Goal: Communication & Community: Connect with others

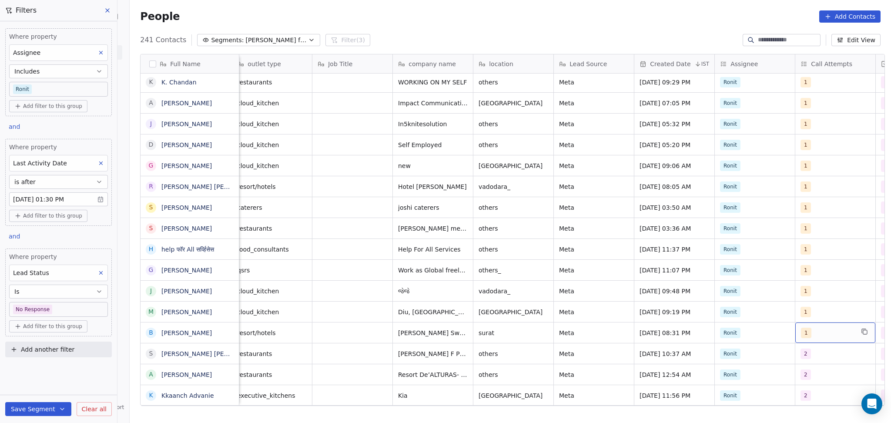
scroll to position [0, 249]
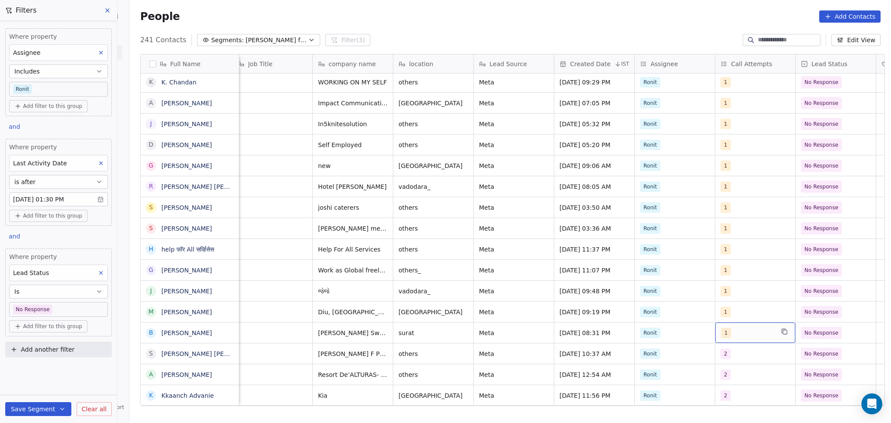
click at [739, 334] on div "1" at bounding box center [747, 333] width 53 height 10
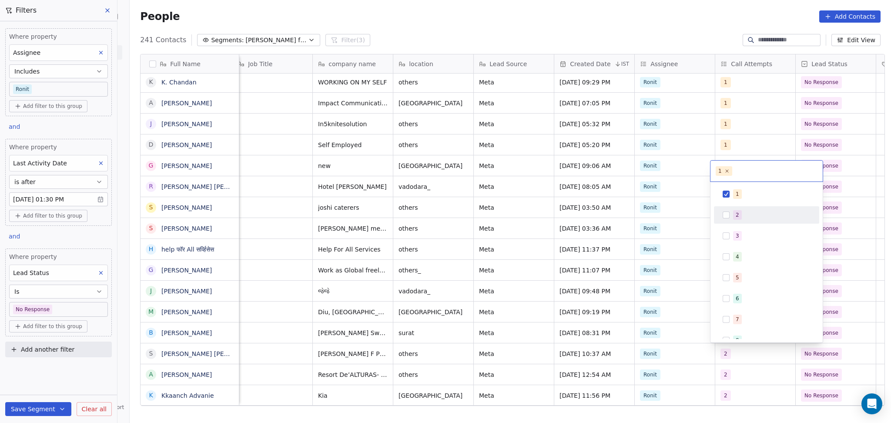
click at [736, 212] on div "2" at bounding box center [737, 215] width 3 height 8
click at [735, 195] on span "1" at bounding box center [737, 194] width 9 height 10
click at [851, 326] on html "On2Cook India Pvt. Ltd. Contacts People Marketing Workflows Campaigns Sales Pip…" at bounding box center [445, 211] width 891 height 423
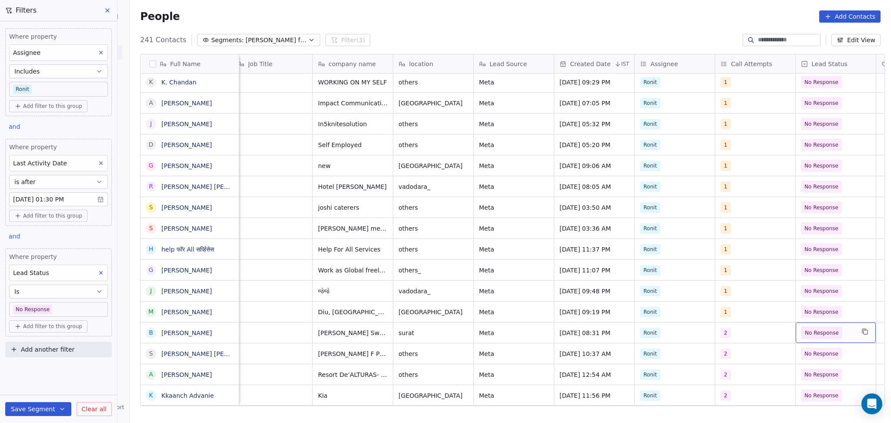
click at [845, 330] on span "No Response" at bounding box center [828, 333] width 53 height 12
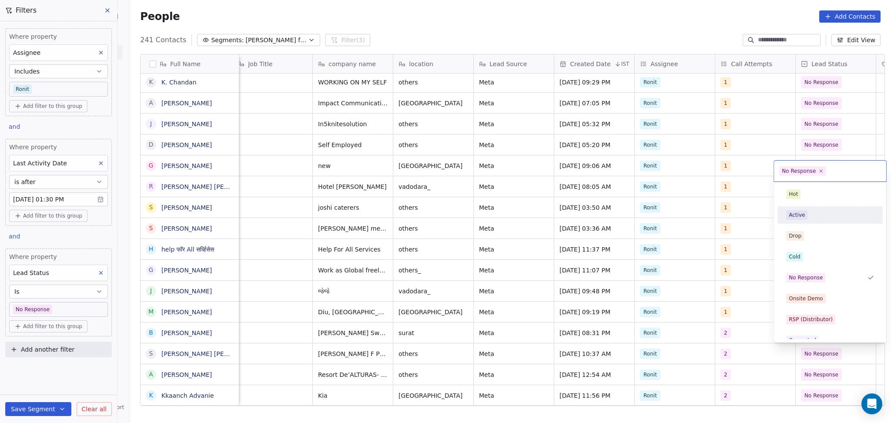
click at [810, 218] on div "Active" at bounding box center [830, 215] width 88 height 10
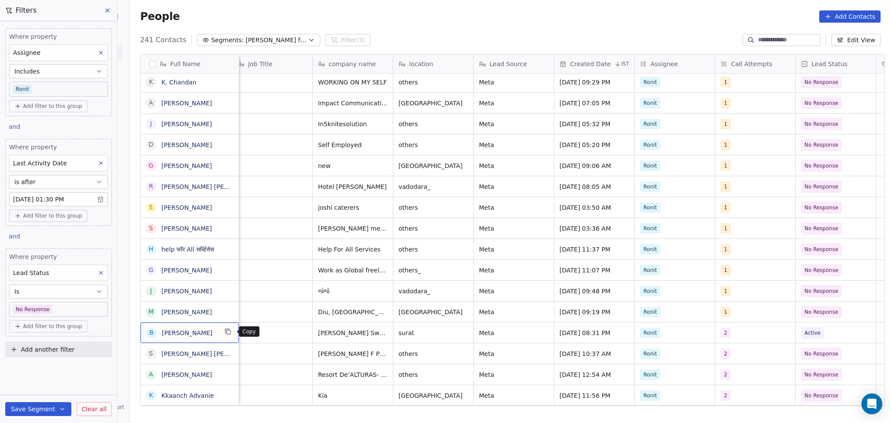
click at [228, 334] on icon "grid" at bounding box center [229, 332] width 4 height 4
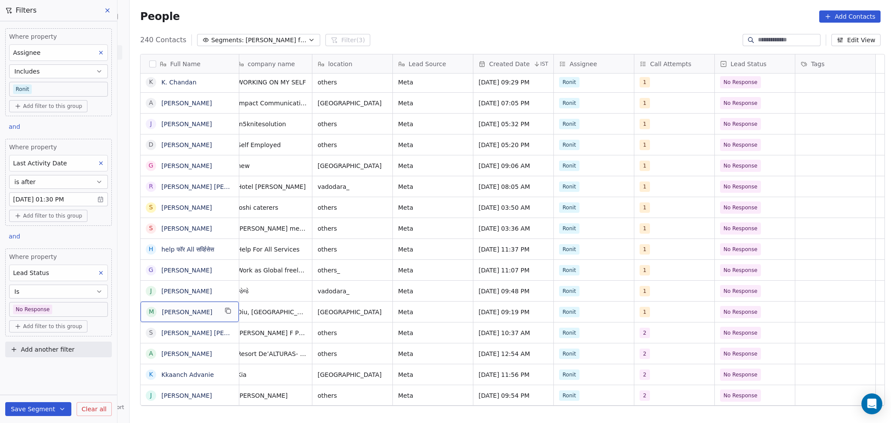
scroll to position [0, 0]
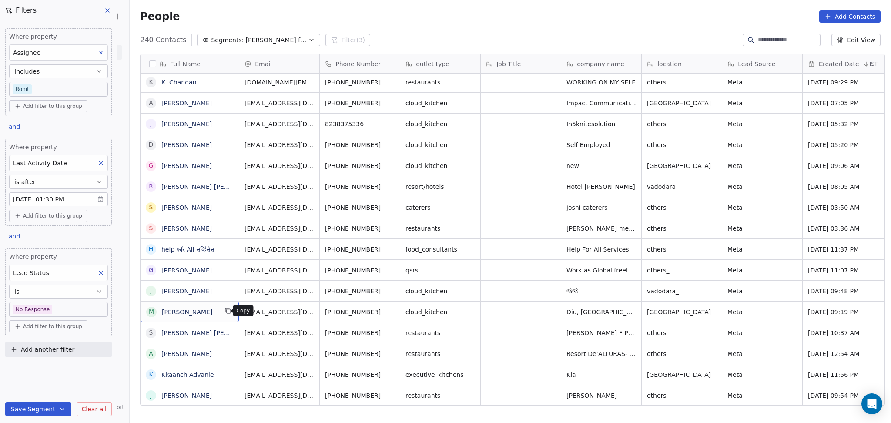
click at [225, 309] on icon "grid" at bounding box center [227, 310] width 4 height 4
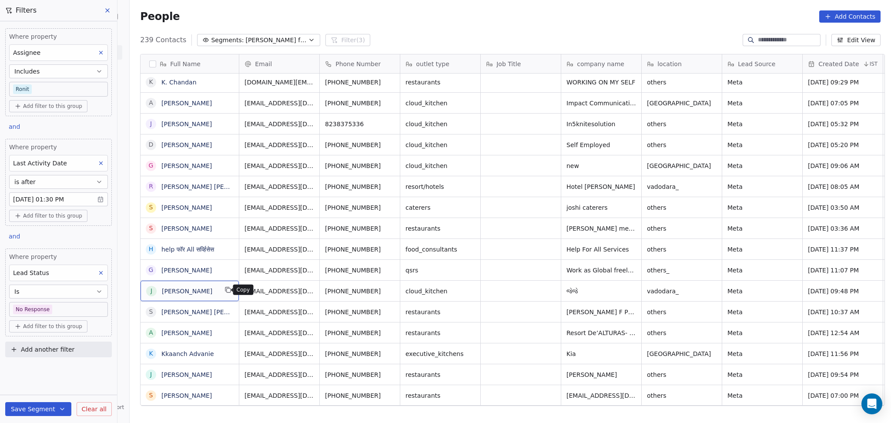
click at [225, 290] on icon "grid" at bounding box center [228, 289] width 7 height 7
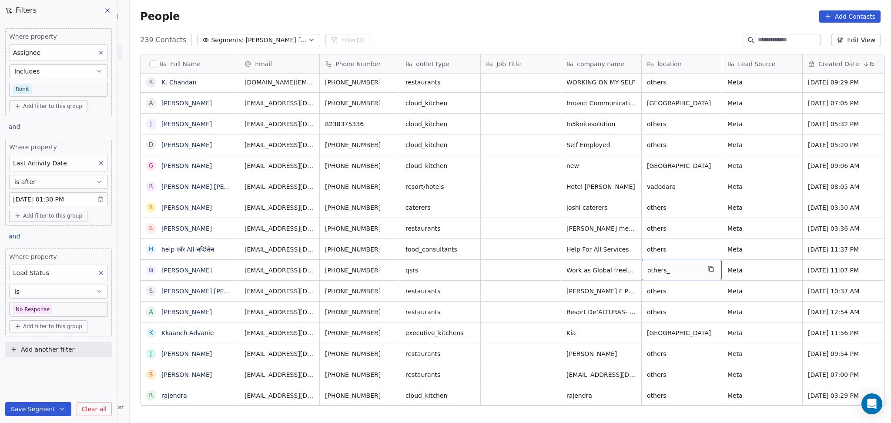
click at [659, 269] on span "others_" at bounding box center [674, 270] width 53 height 9
type textarea "**********"
click at [748, 279] on html "On2Cook India Pvt. Ltd. Contacts People Marketing Workflows Campaigns Sales Pip…" at bounding box center [445, 211] width 891 height 423
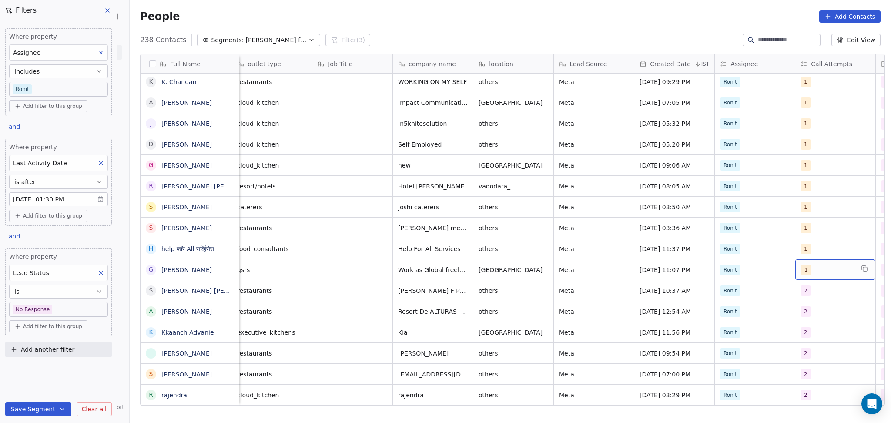
scroll to position [0, 249]
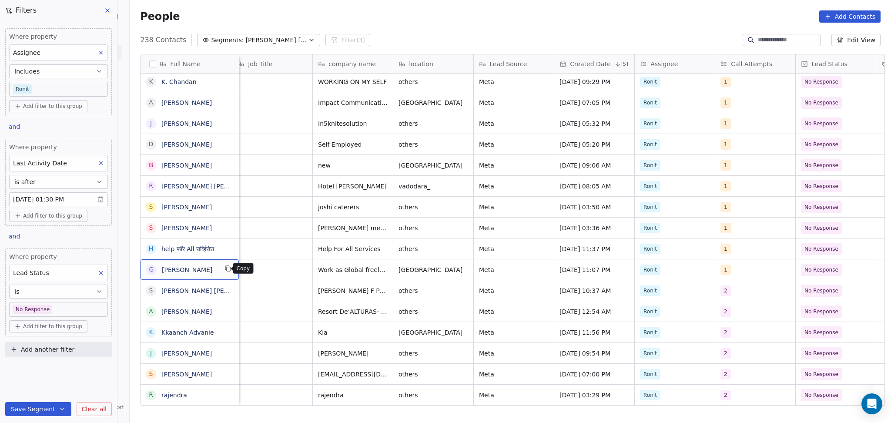
click at [225, 267] on icon "grid" at bounding box center [227, 268] width 4 height 4
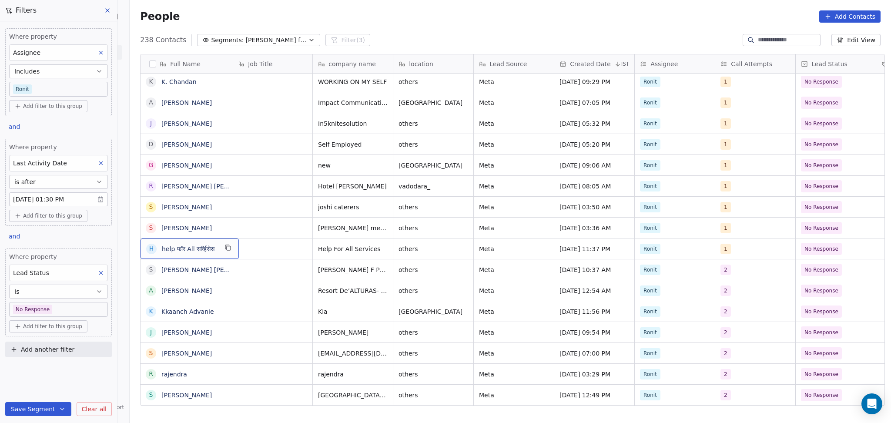
scroll to position [0, 0]
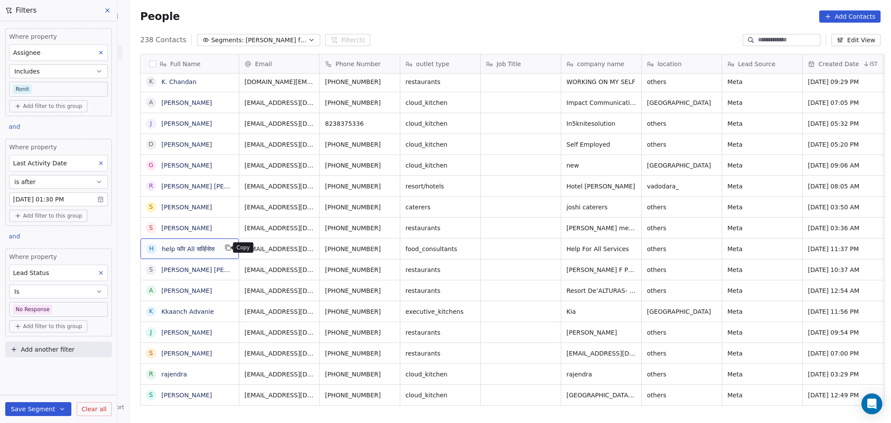
click at [225, 249] on icon "grid" at bounding box center [228, 247] width 7 height 7
click at [223, 230] on button "grid" at bounding box center [228, 227] width 10 height 10
click at [225, 208] on icon "grid" at bounding box center [228, 205] width 7 height 7
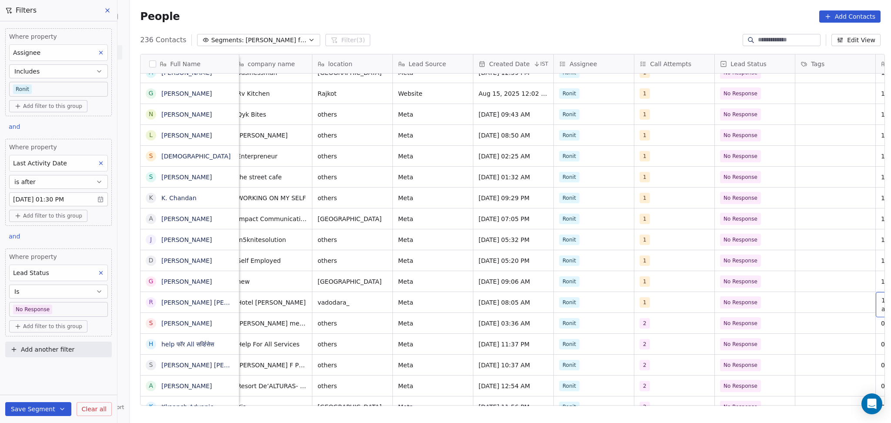
scroll to position [0, 410]
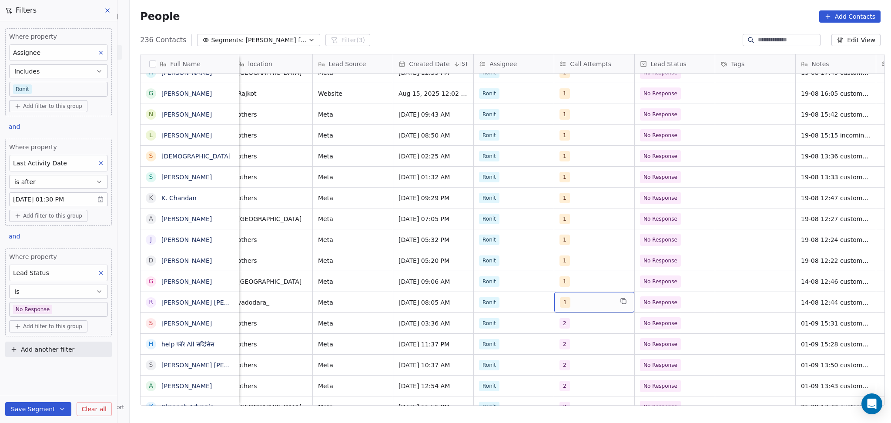
click at [566, 302] on div "1" at bounding box center [586, 302] width 53 height 10
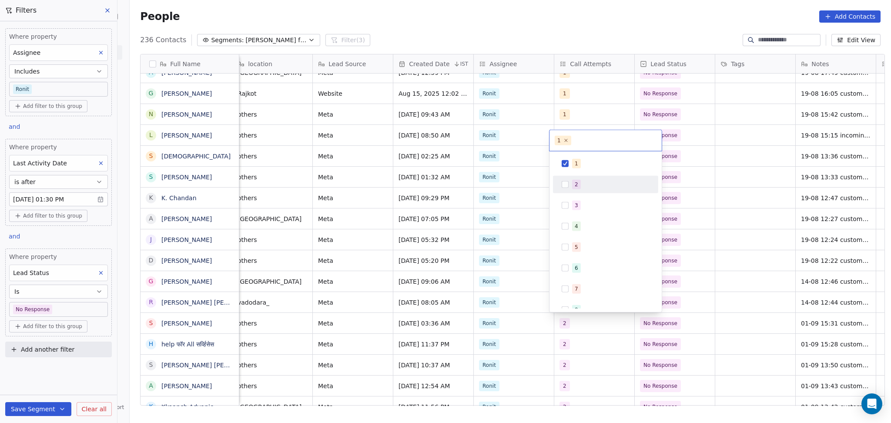
click at [581, 181] on div "2" at bounding box center [610, 185] width 77 height 10
click at [577, 165] on div "1" at bounding box center [576, 164] width 3 height 8
click at [709, 219] on html "On2Cook India Pvt. Ltd. Contacts People Marketing Workflows Campaigns Sales Pip…" at bounding box center [445, 211] width 891 height 423
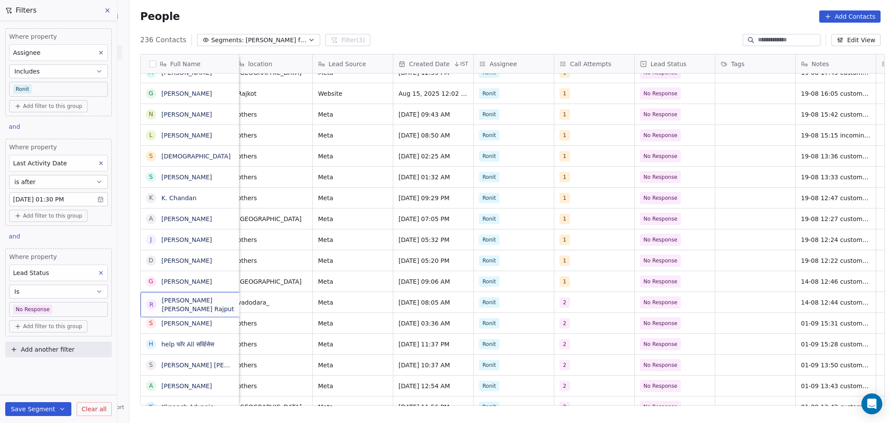
click at [232, 297] on div "R [PERSON_NAME] [PERSON_NAME] Rajput" at bounding box center [206, 304] width 131 height 25
click at [211, 313] on textarea "**********" at bounding box center [194, 305] width 114 height 27
click at [274, 303] on html "On2Cook India Pvt. Ltd. Contacts People Marketing Workflows Campaigns Sales Pip…" at bounding box center [445, 211] width 891 height 423
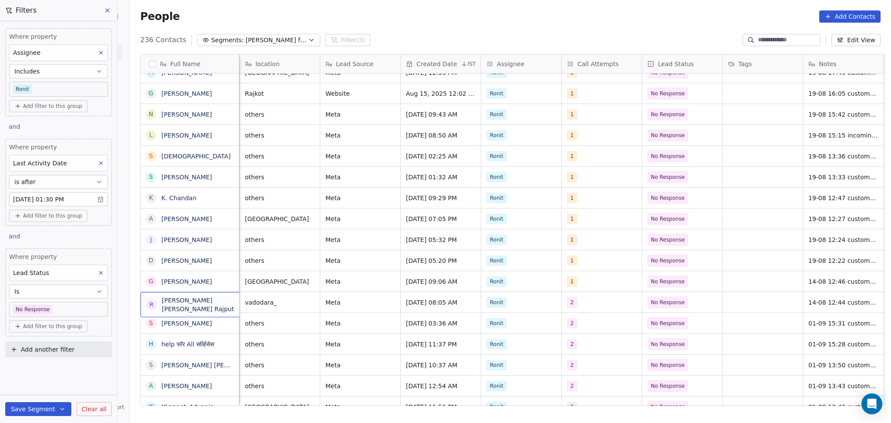
click at [228, 308] on div "R [PERSON_NAME] [PERSON_NAME] Rajput" at bounding box center [206, 304] width 131 height 25
click at [295, 300] on html "On2Cook India Pvt. Ltd. Contacts People Marketing Workflows Campaigns Sales Pip…" at bounding box center [445, 211] width 891 height 423
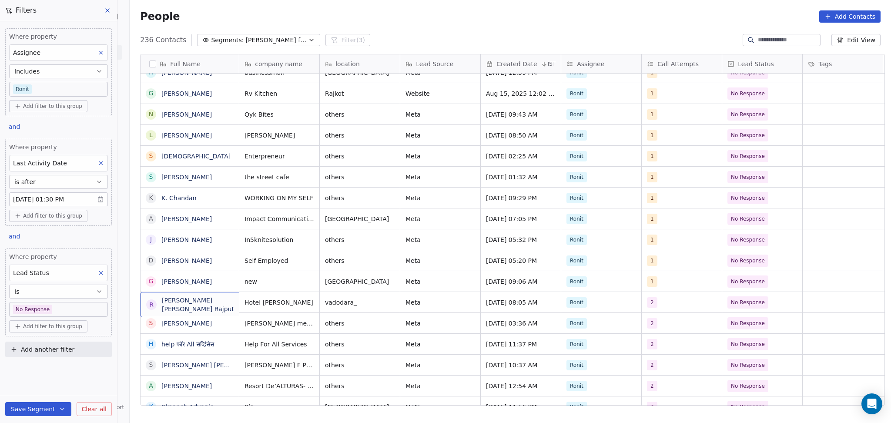
scroll to position [0, 0]
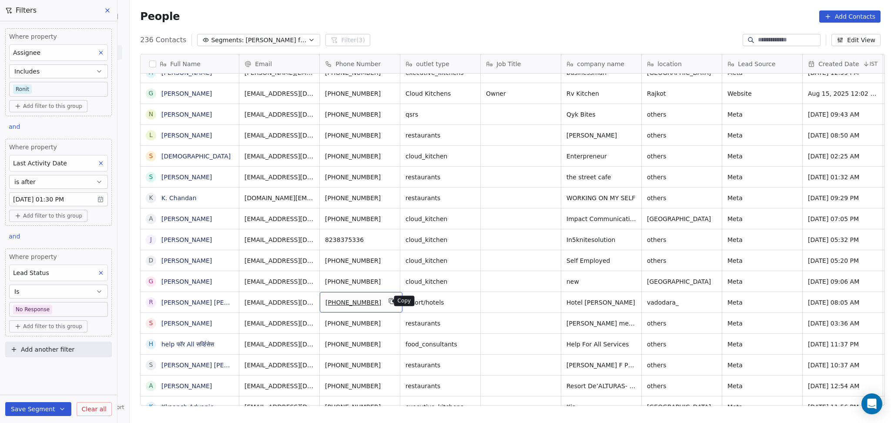
click at [388, 301] on icon "grid" at bounding box center [391, 301] width 7 height 7
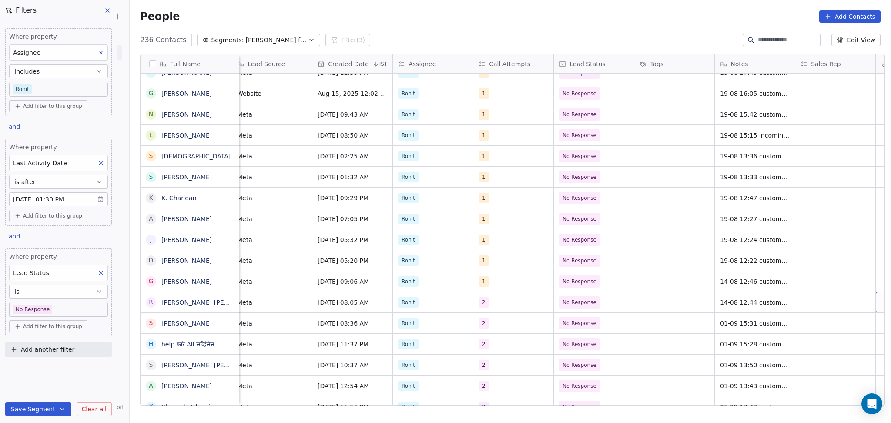
scroll to position [0, 571]
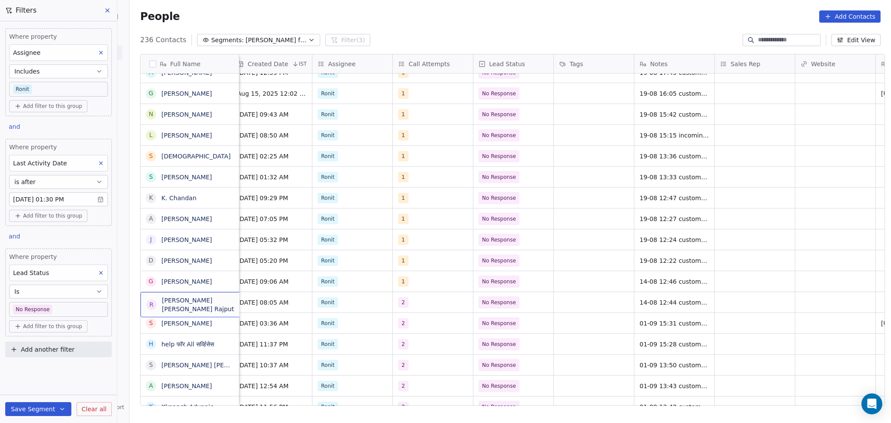
click at [218, 311] on div "R [PERSON_NAME] [PERSON_NAME] Rajput" at bounding box center [206, 304] width 131 height 25
click at [452, 287] on html "On2Cook India Pvt. Ltd. Contacts People Marketing Workflows Campaigns Sales Pip…" at bounding box center [445, 211] width 891 height 423
click at [450, 281] on html "On2Cook India Pvt. Ltd. Contacts People Marketing Workflows Campaigns Sales Pip…" at bounding box center [445, 211] width 891 height 423
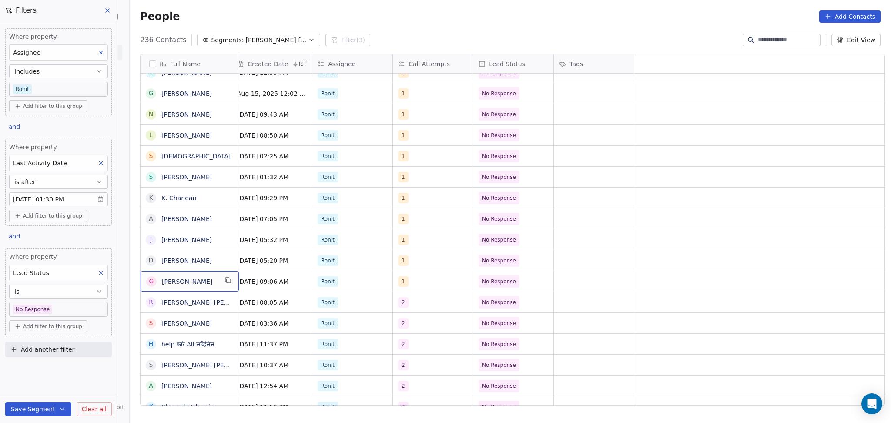
scroll to position [0, 0]
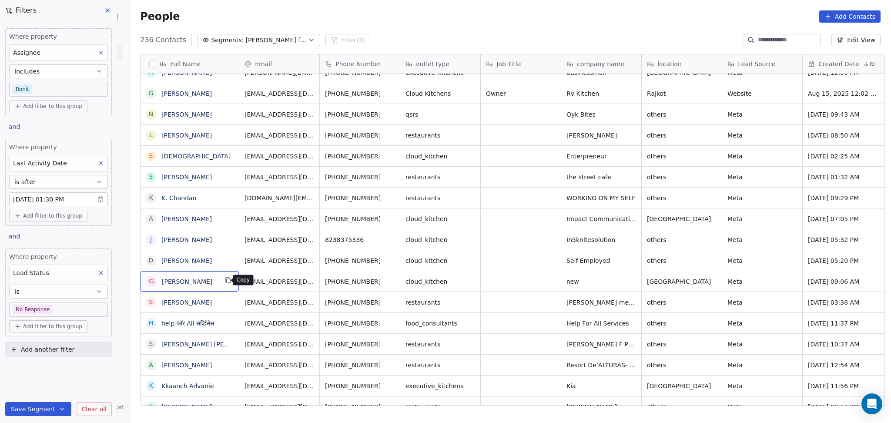
click at [228, 278] on button "grid" at bounding box center [228, 280] width 10 height 10
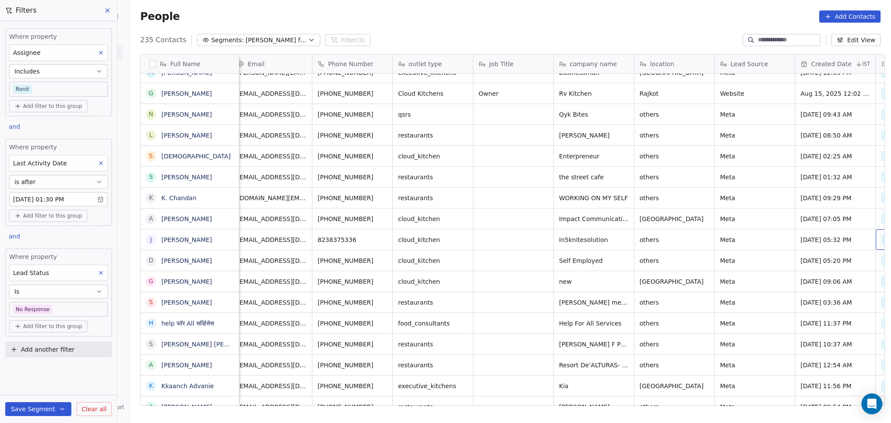
scroll to position [0, 168]
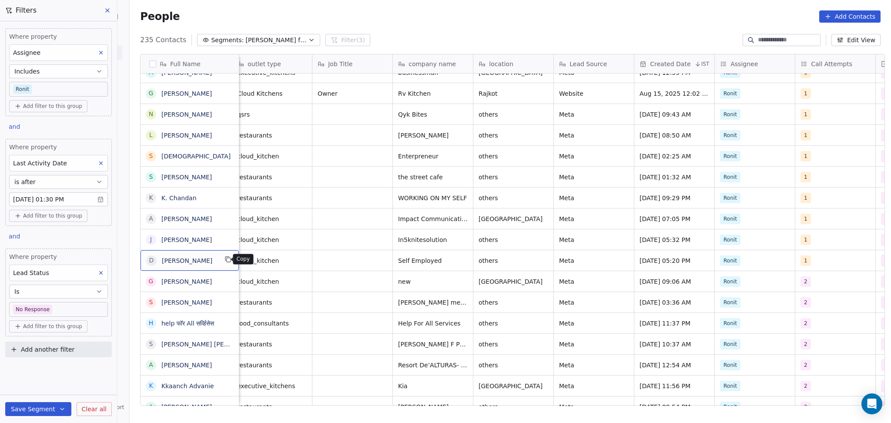
click at [227, 262] on icon "grid" at bounding box center [229, 260] width 4 height 4
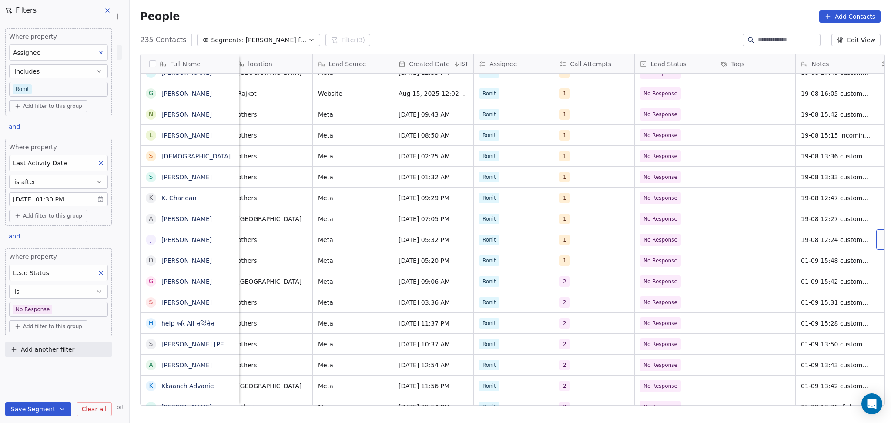
scroll to position [0, 490]
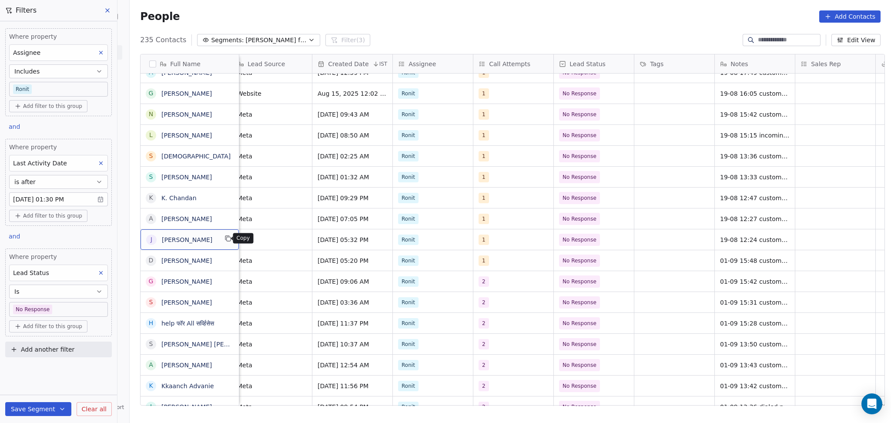
click at [225, 239] on icon "grid" at bounding box center [228, 238] width 7 height 7
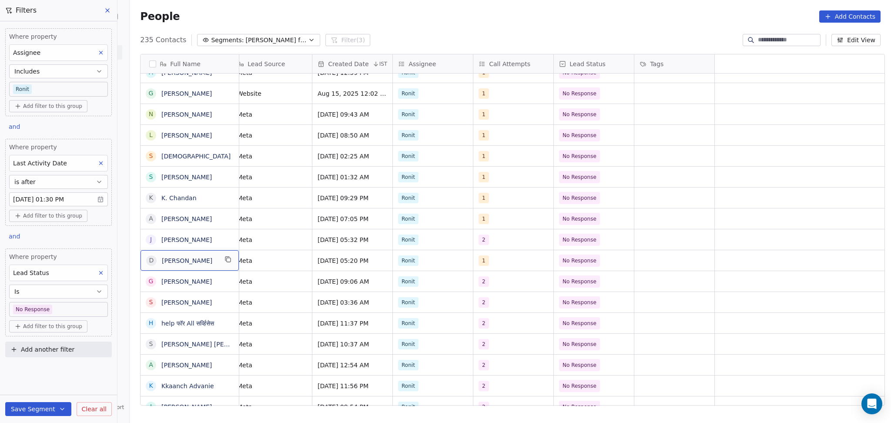
scroll to position [0, 0]
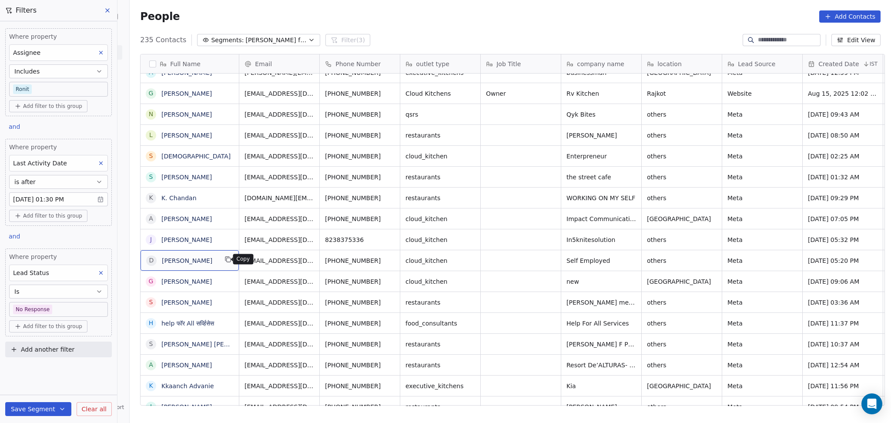
click at [226, 264] on button "grid" at bounding box center [228, 259] width 10 height 10
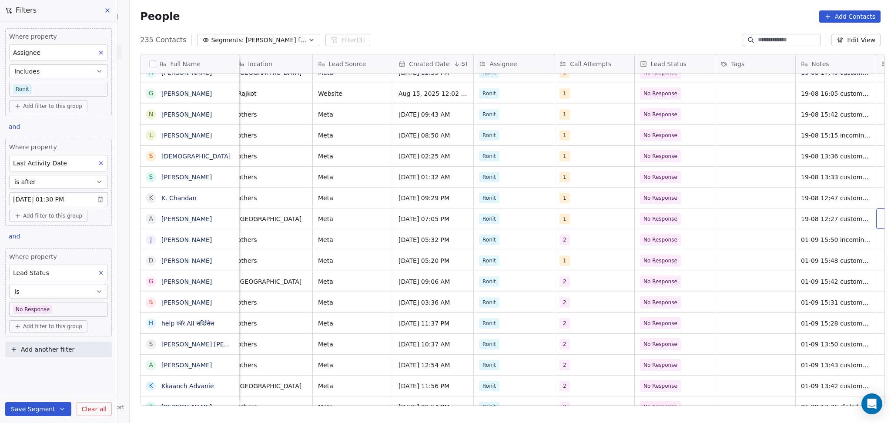
scroll to position [0, 490]
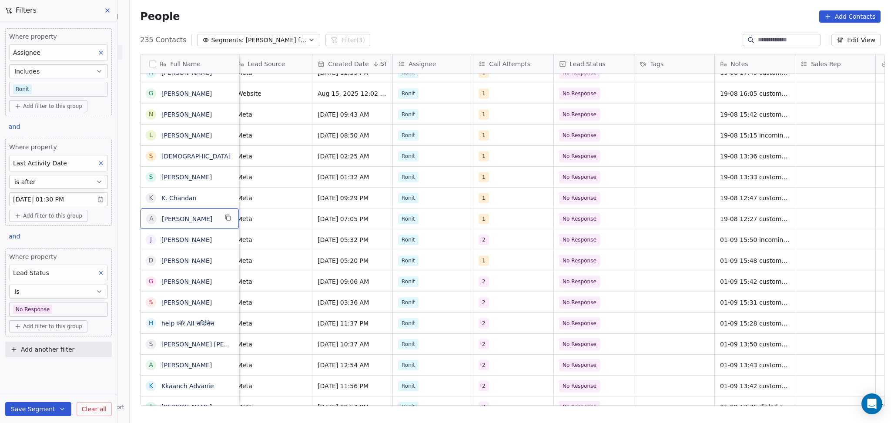
click at [204, 225] on div "A [PERSON_NAME]" at bounding box center [190, 218] width 98 height 20
drag, startPoint x: 209, startPoint y: 216, endPoint x: 137, endPoint y: 218, distance: 72.3
click at [137, 218] on textarea "**********" at bounding box center [194, 221] width 114 height 27
drag, startPoint x: 398, startPoint y: 207, endPoint x: 422, endPoint y: 201, distance: 24.7
click at [400, 207] on html "On2Cook India Pvt. Ltd. Contacts People Marketing Workflows Campaigns Sales Pip…" at bounding box center [445, 211] width 891 height 423
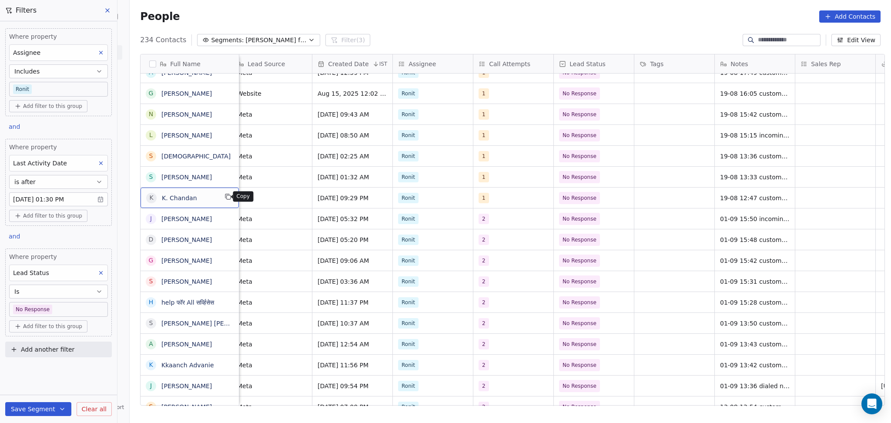
click at [225, 199] on icon "grid" at bounding box center [228, 196] width 7 height 7
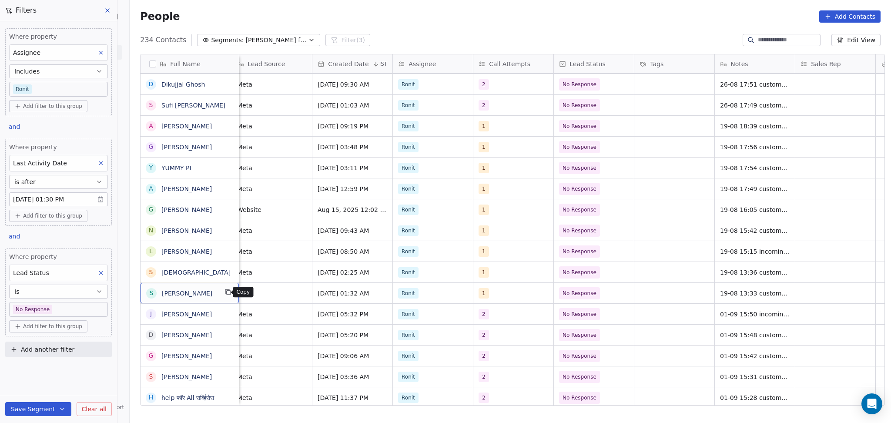
click at [225, 293] on icon "grid" at bounding box center [228, 292] width 7 height 7
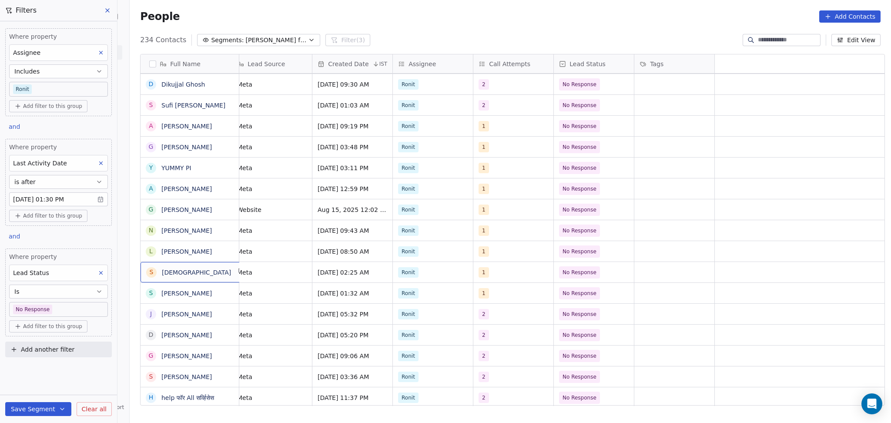
scroll to position [0, 0]
